Goal: Navigation & Orientation: Find specific page/section

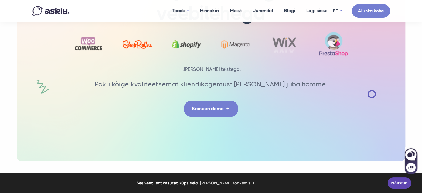
scroll to position [1864, 0]
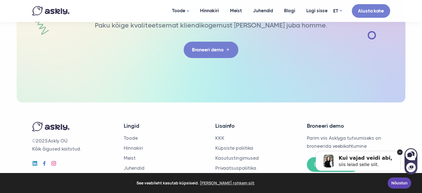
click at [400, 152] on icon at bounding box center [400, 152] width 6 height 6
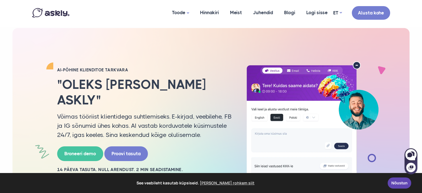
scroll to position [0, 0]
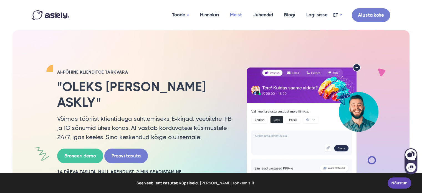
click at [238, 16] on link "Meist" at bounding box center [235, 14] width 23 height 27
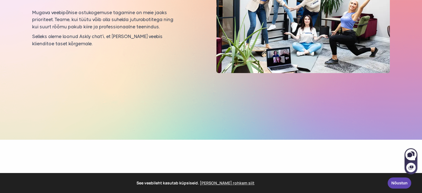
scroll to position [111, 0]
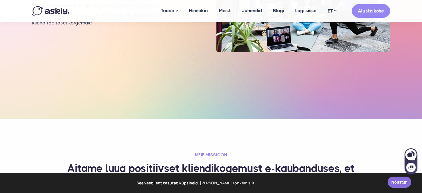
click at [398, 183] on link "Nõustun" at bounding box center [400, 181] width 24 height 11
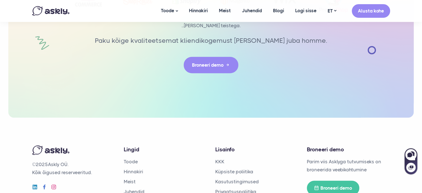
scroll to position [1310, 0]
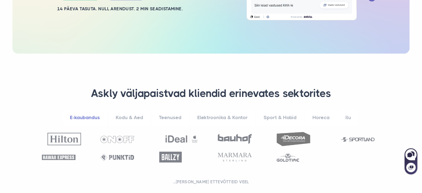
scroll to position [166, 0]
